Goal: Task Accomplishment & Management: Manage account settings

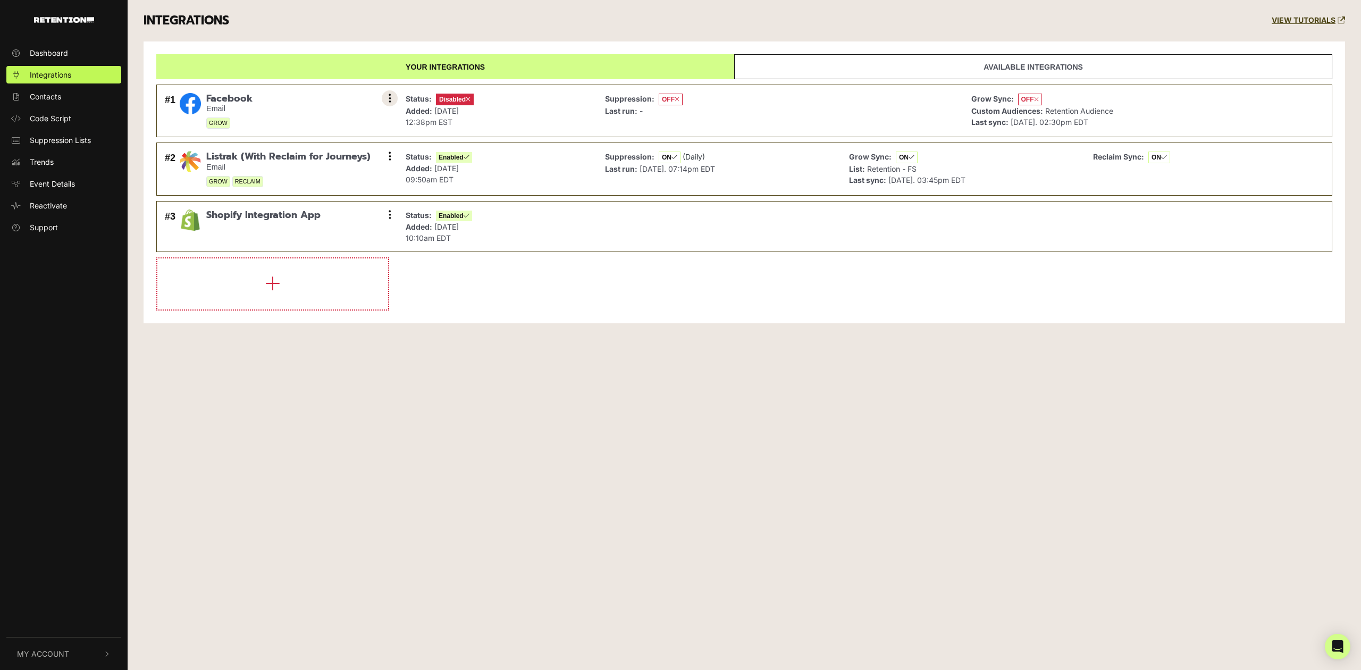
click at [393, 98] on button at bounding box center [390, 98] width 16 height 16
click at [614, 265] on li at bounding box center [744, 283] width 1176 height 53
click at [41, 659] on button "My Account" at bounding box center [63, 653] width 115 height 32
click at [58, 541] on span "Account Details" at bounding box center [57, 540] width 55 height 11
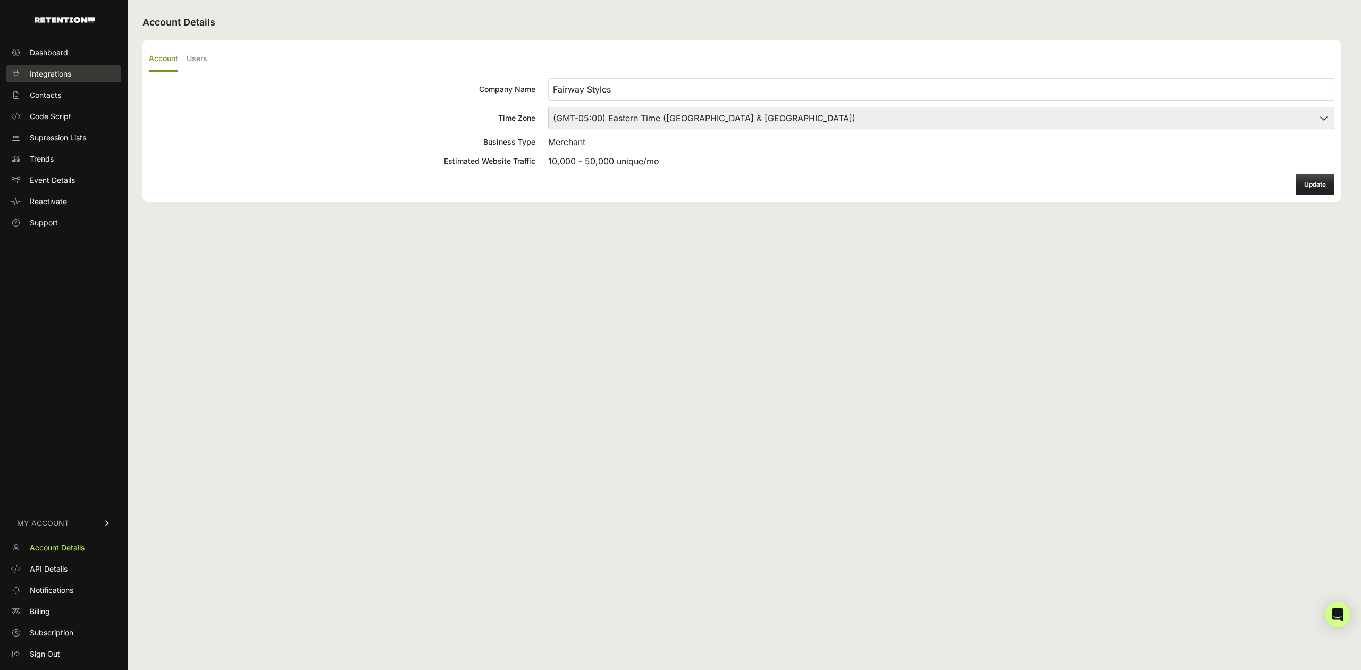
click at [43, 72] on span "Integrations" at bounding box center [50, 74] width 41 height 11
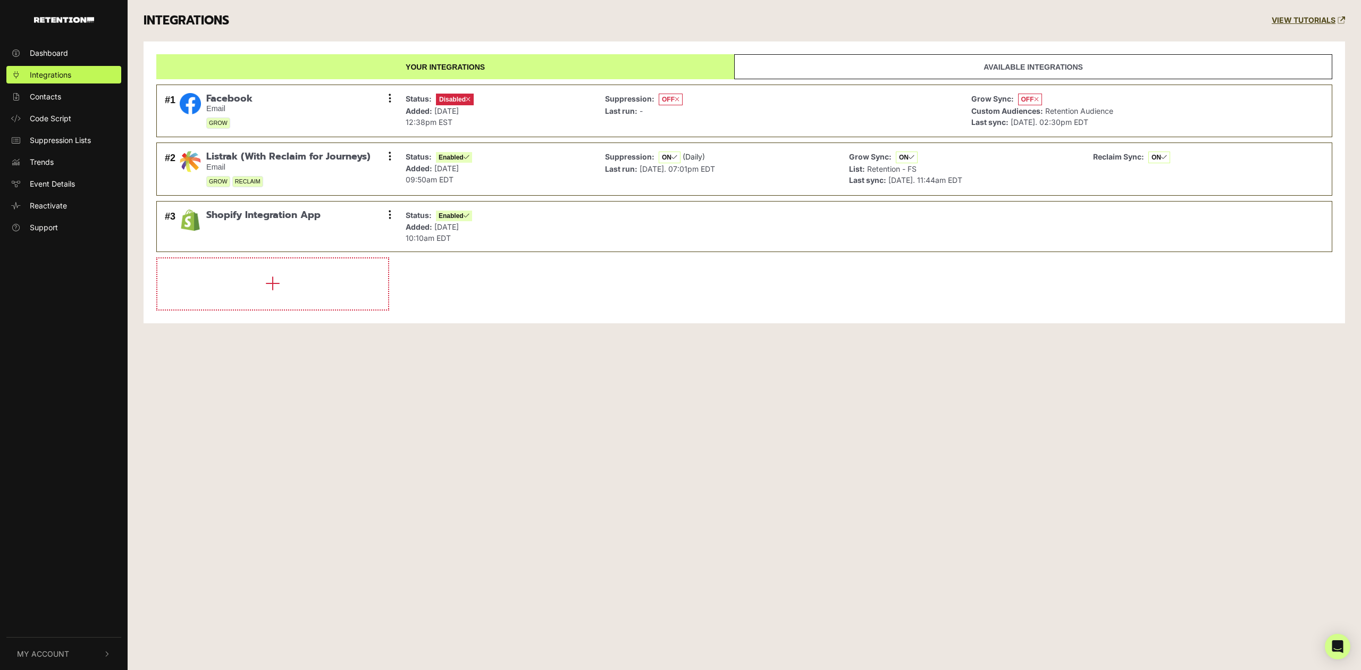
click at [70, 656] on button "My Account" at bounding box center [63, 653] width 115 height 32
click at [50, 651] on span "Sign Out" at bounding box center [45, 651] width 30 height 11
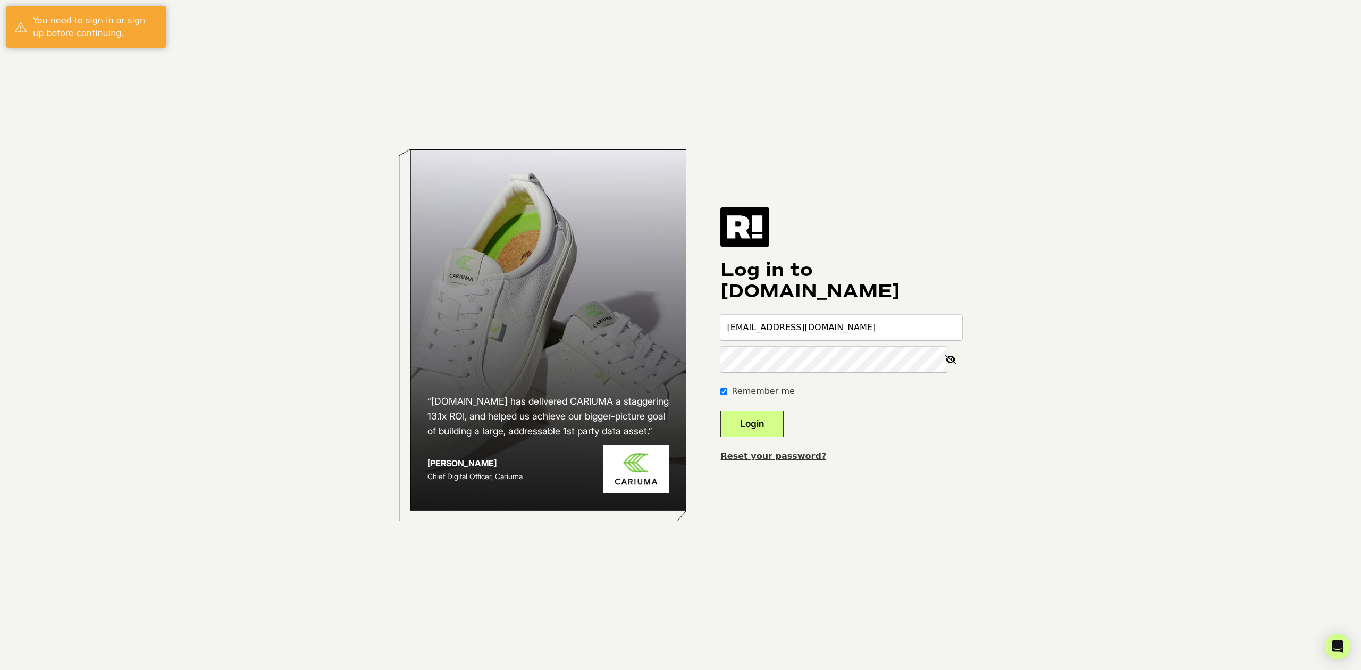
click at [850, 319] on input "slamoure+fairway@wgs.com" at bounding box center [841, 328] width 242 height 26
type input "slamoure@wgs.com"
click at [775, 417] on button "Login" at bounding box center [751, 423] width 63 height 27
